Goal: Book appointment/travel/reservation

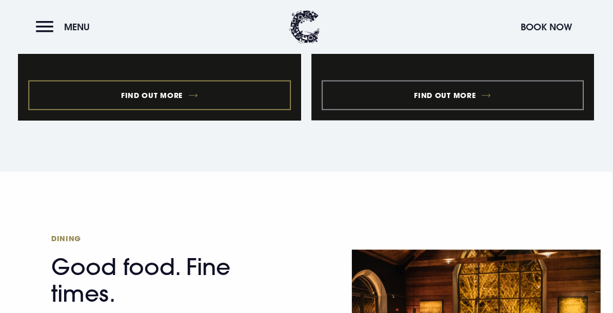
scroll to position [1180, 0]
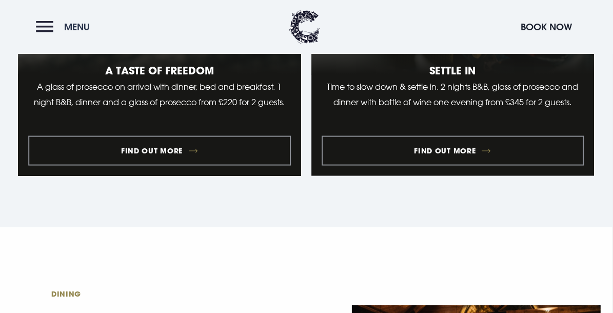
click at [40, 29] on button "Menu" at bounding box center [65, 27] width 59 height 22
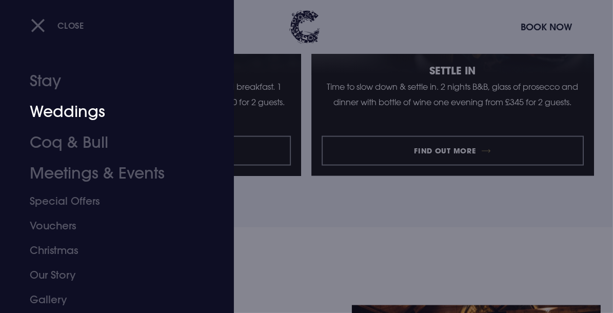
click at [62, 116] on link "Weddings" at bounding box center [110, 111] width 161 height 31
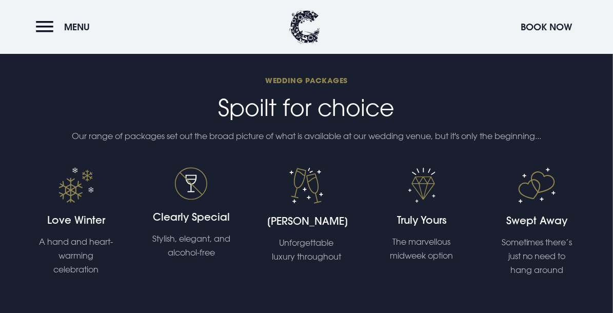
scroll to position [2051, 0]
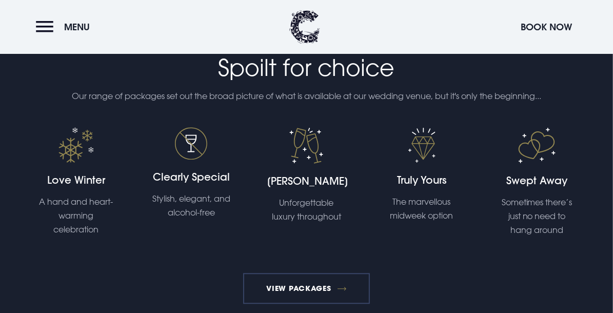
click at [320, 294] on link "View Packages" at bounding box center [306, 288] width 127 height 31
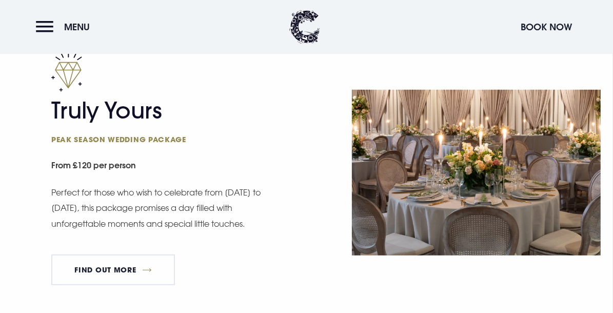
scroll to position [615, 0]
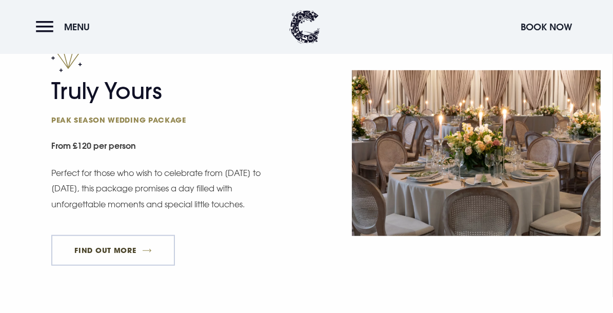
click at [137, 251] on link "FIND OUT MORE" at bounding box center [113, 250] width 124 height 31
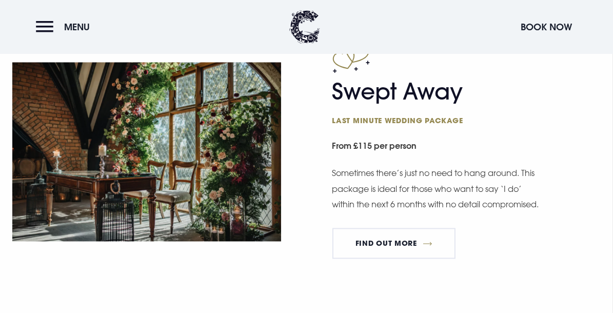
scroll to position [1487, 0]
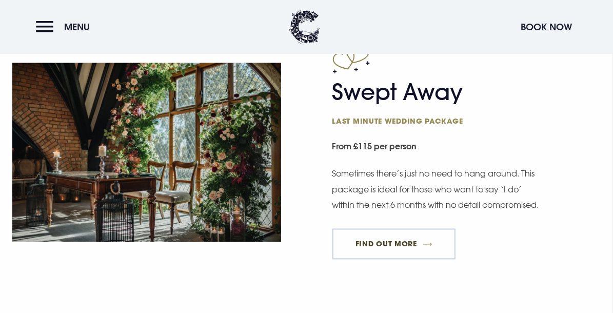
click at [394, 254] on link "FIND OUT MORE" at bounding box center [394, 244] width 124 height 31
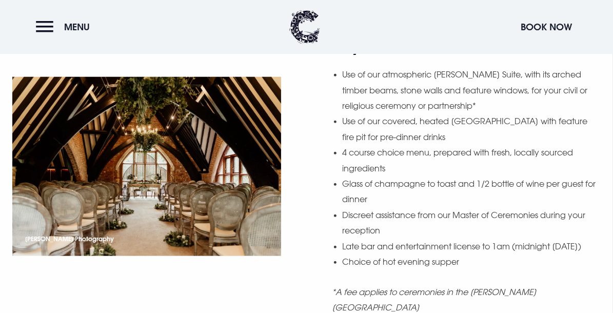
scroll to position [821, 0]
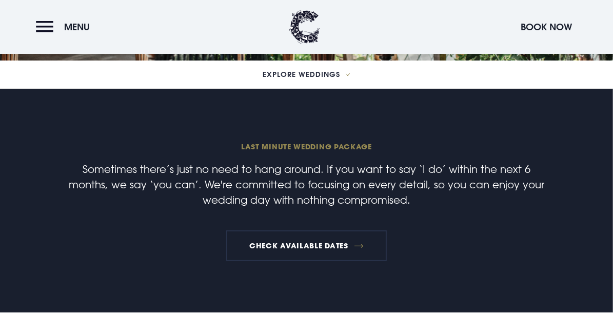
scroll to position [249, 0]
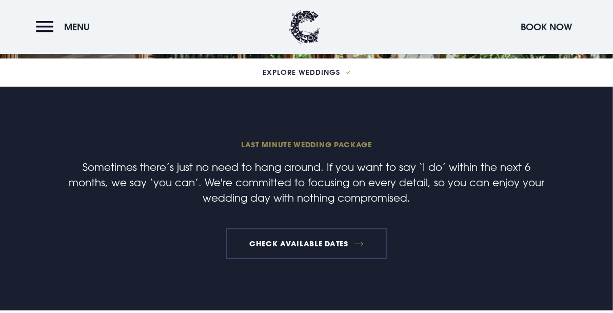
click at [330, 246] on link "Check available dates" at bounding box center [306, 243] width 161 height 31
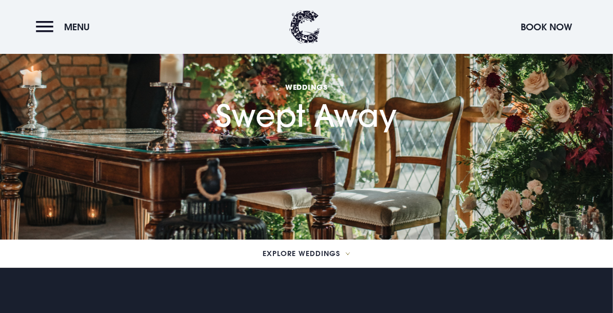
scroll to position [0, 0]
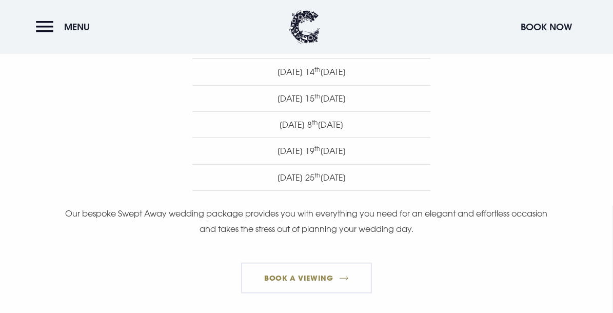
scroll to position [872, 0]
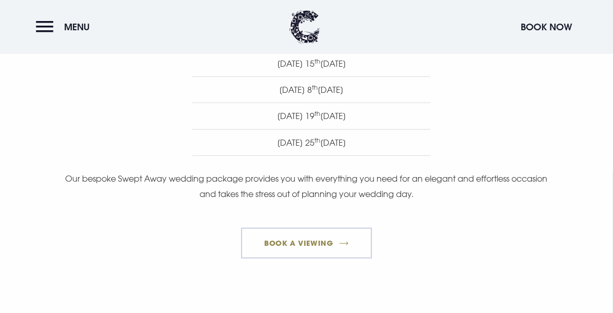
click at [302, 250] on link "Book a Viewing" at bounding box center [306, 243] width 131 height 31
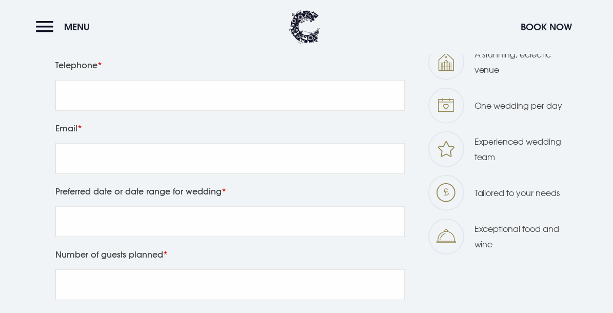
scroll to position [510, 0]
